Goal: Information Seeking & Learning: Learn about a topic

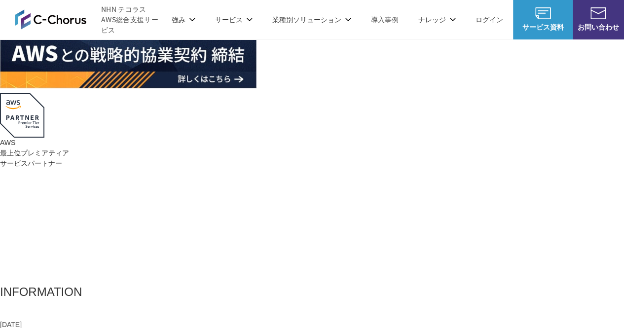
scroll to position [197, 0]
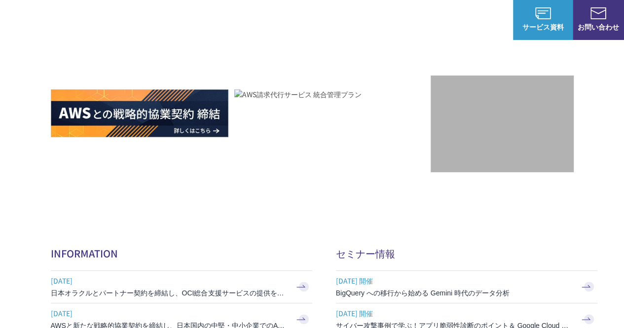
click at [109, 115] on img at bounding box center [140, 113] width 178 height 48
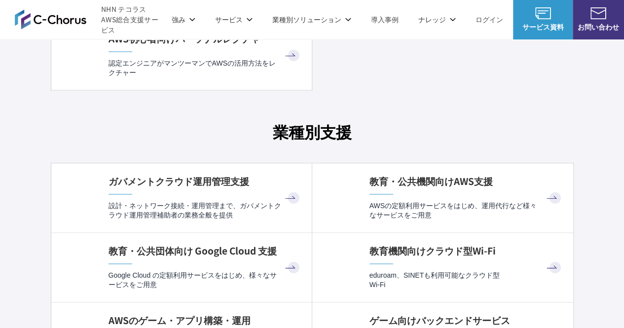
scroll to position [2566, 0]
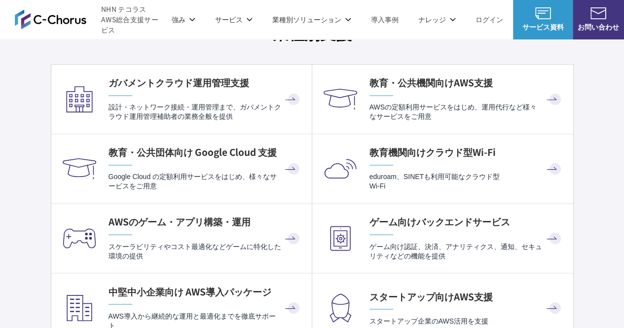
click at [141, 233] on div "AWSのゲーム・アプリ構築・運用 スケーラビリティやコスト最適化などゲームに特化した環境の提供" at bounding box center [205, 237] width 193 height 45
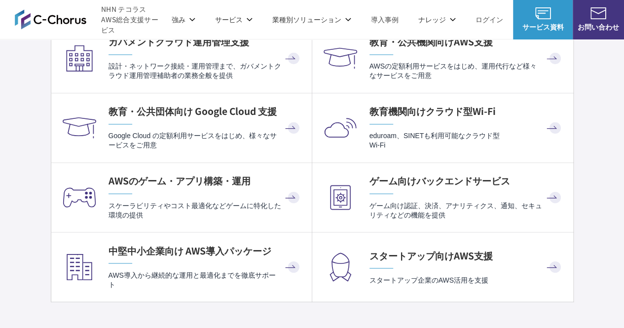
scroll to position [2665, 0]
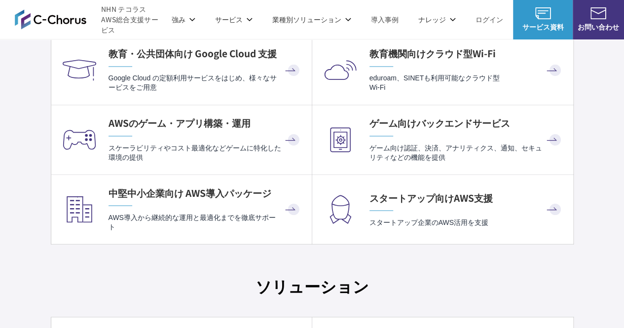
click at [349, 192] on img at bounding box center [341, 209] width 34 height 34
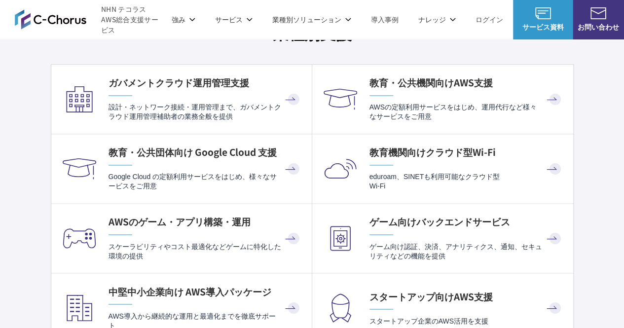
click at [368, 157] on link "教育機関向けクラウド型Wi-Fi eduroam、SINETも利用可能なクラウド型 Wi-Fi" at bounding box center [442, 168] width 261 height 69
click at [173, 92] on div "ガバメントクラウド運用管理支援 設計・ネットワーク接続・運用管理まで、ガバメントクラウド運用管理補助者の業務全般を提供" at bounding box center [205, 98] width 193 height 45
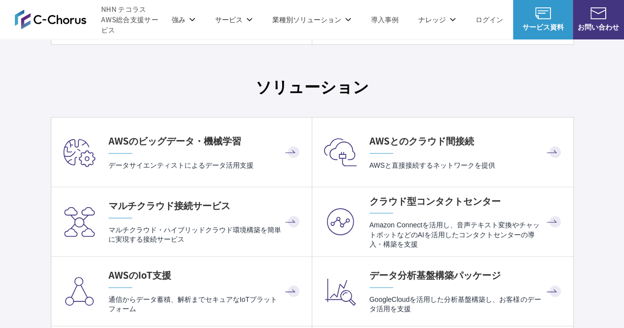
scroll to position [2863, 0]
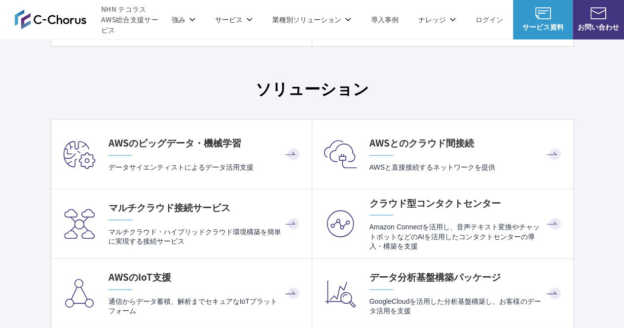
click at [372, 154] on div "AWSとのクラウド間接続 AWSと直接接続するネットワークを提供" at bounding box center [467, 154] width 194 height 36
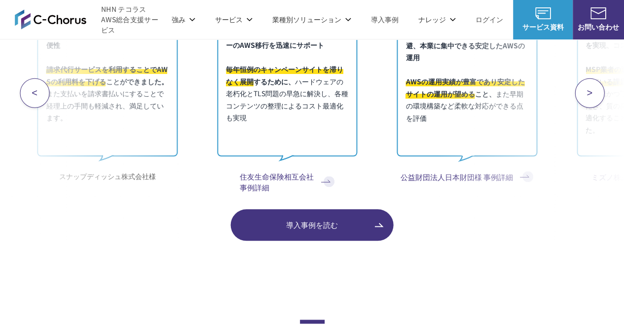
scroll to position [4047, 0]
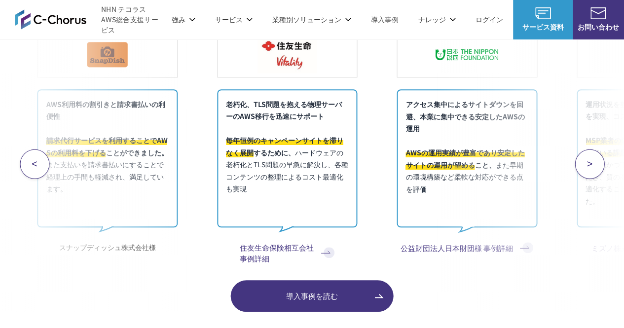
click at [39, 152] on button "<" at bounding box center [35, 164] width 30 height 30
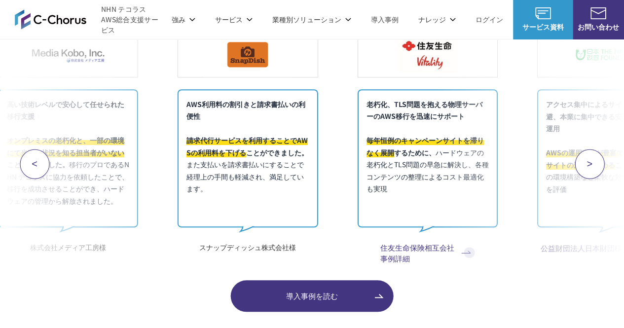
click at [40, 152] on button "<" at bounding box center [35, 164] width 30 height 30
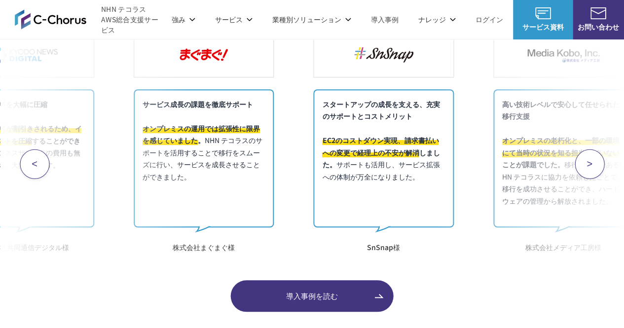
click at [40, 152] on button "<" at bounding box center [35, 164] width 30 height 30
click at [41, 152] on button "<" at bounding box center [35, 164] width 30 height 30
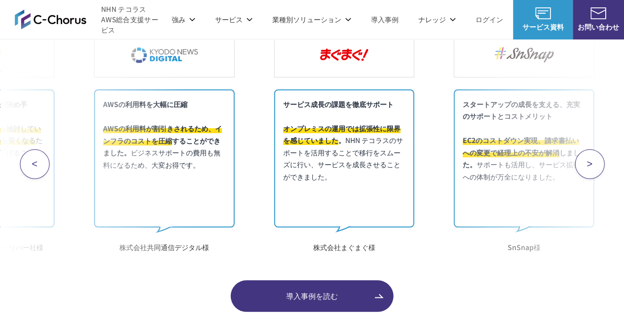
click at [42, 151] on button "<" at bounding box center [35, 164] width 30 height 30
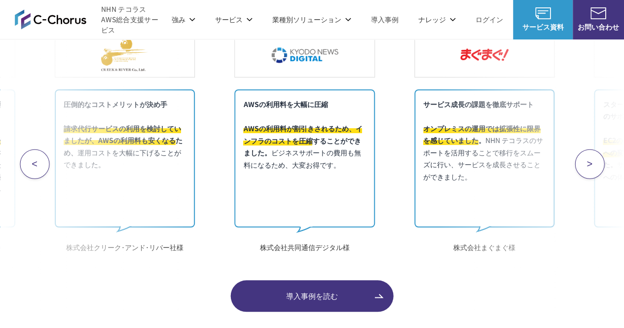
click at [42, 151] on button "<" at bounding box center [35, 164] width 30 height 30
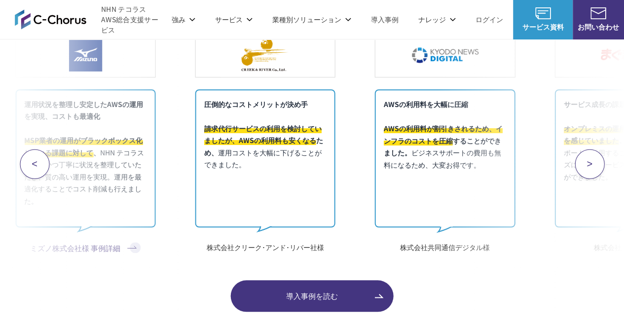
click at [42, 151] on button "<" at bounding box center [35, 164] width 30 height 30
click at [44, 151] on button "<" at bounding box center [35, 164] width 30 height 30
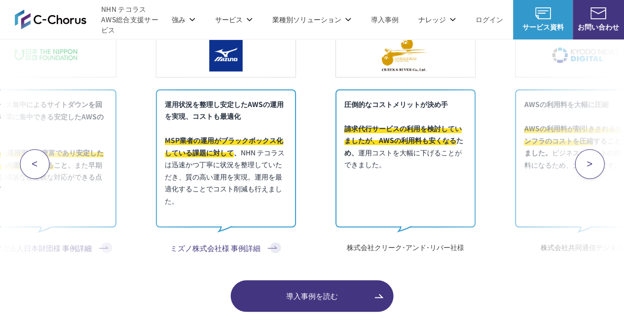
click at [44, 151] on div "<" at bounding box center [94, 164] width 188 height 296
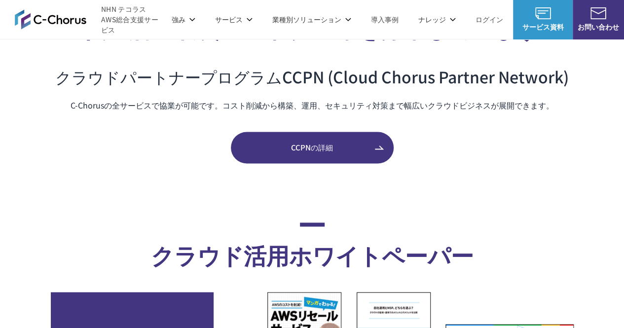
scroll to position [4393, 0]
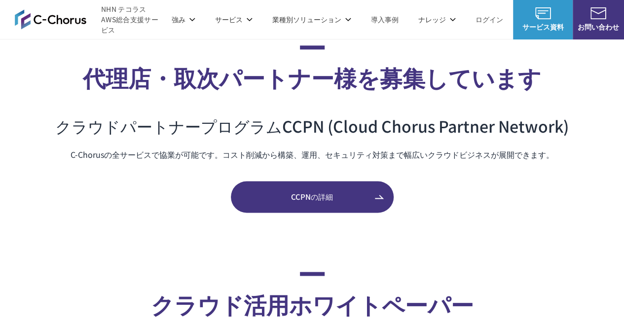
click at [252, 191] on span "CCPNの詳細" at bounding box center [312, 196] width 163 height 11
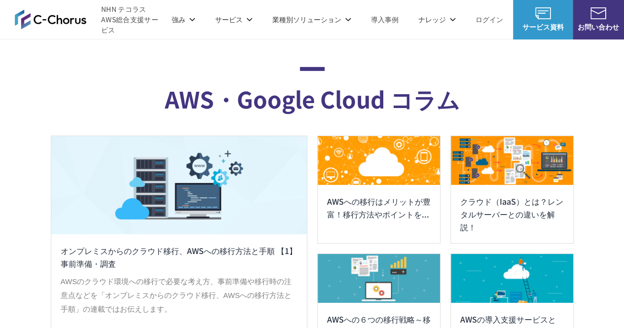
scroll to position [5162, 0]
